Goal: Find specific page/section

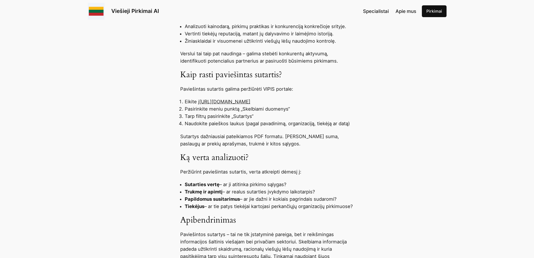
scroll to position [448, 0]
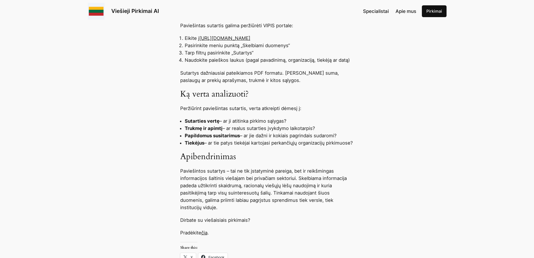
click at [237, 38] on link "https://pirkimai.eviesiejipirkimai.lt" at bounding box center [224, 38] width 51 height 6
click at [202, 40] on link "https://pirkimai.eviesiejipirkimai.lt" at bounding box center [224, 38] width 51 height 6
drag, startPoint x: 201, startPoint y: 38, endPoint x: 276, endPoint y: 37, distance: 75.1
click at [276, 37] on li "Eikite į https://pirkimai.eviesiejipirkimai.lt" at bounding box center [269, 37] width 169 height 7
copy link "https://pirkimai.eviesiejipirkimai.lt"
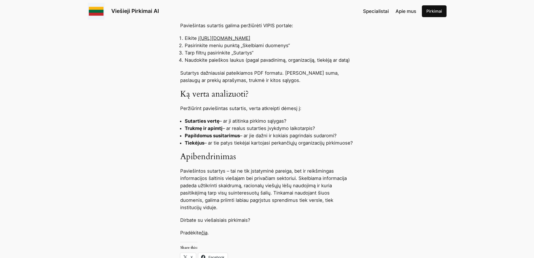
copy link "https://pirkimai.eviesiejipirkimai.lt"
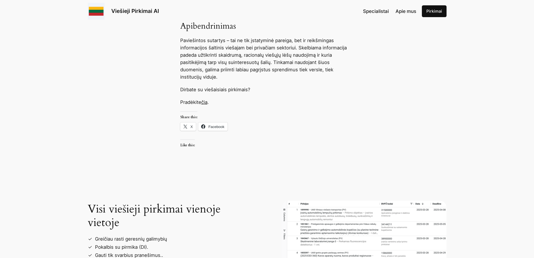
scroll to position [588, 0]
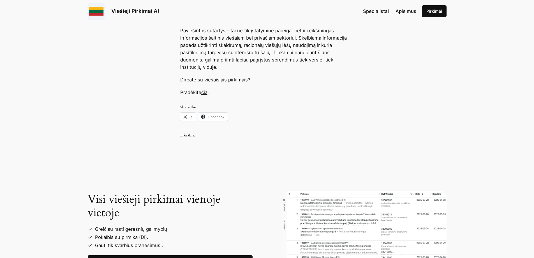
click at [205, 93] on link "čia" at bounding box center [204, 92] width 6 height 6
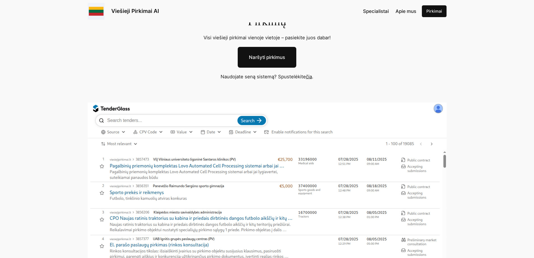
scroll to position [56, 0]
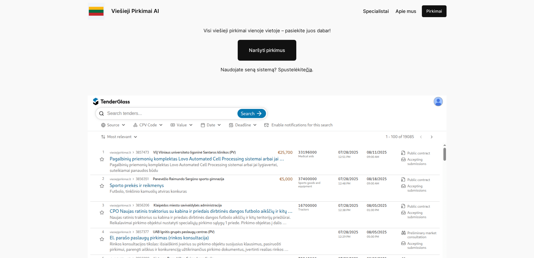
click at [313, 68] on p "Naudojate seną sistemą? Spustelėkite čia ." at bounding box center [267, 69] width 174 height 7
click at [308, 69] on link "čia" at bounding box center [309, 70] width 6 height 6
